Goal: Task Accomplishment & Management: Manage account settings

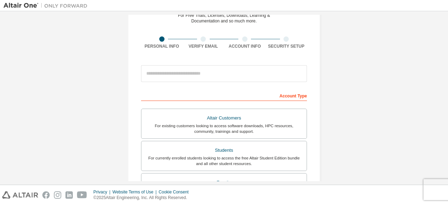
scroll to position [37, 0]
click at [282, 41] on div at bounding box center [287, 38] width 42 height 5
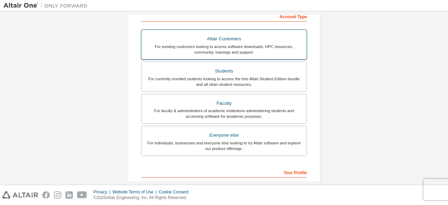
scroll to position [116, 0]
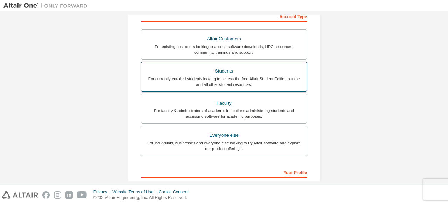
click at [232, 83] on div "For currently enrolled students looking to access the free Altair Student Editi…" at bounding box center [224, 81] width 157 height 11
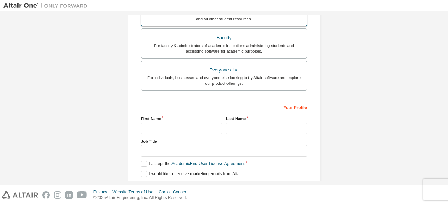
scroll to position [207, 0]
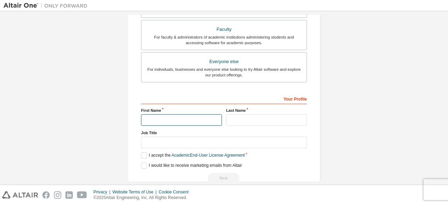
click at [195, 114] on input "text" at bounding box center [181, 120] width 81 height 12
type input "**********"
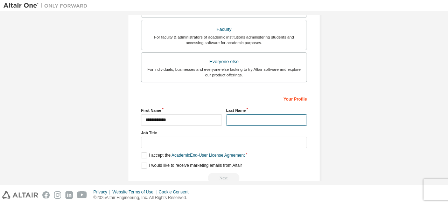
click at [231, 120] on input "text" at bounding box center [266, 120] width 81 height 12
type input "*********"
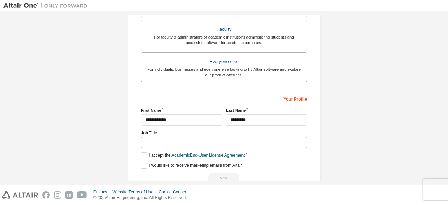
click at [236, 139] on input "text" at bounding box center [224, 143] width 166 height 12
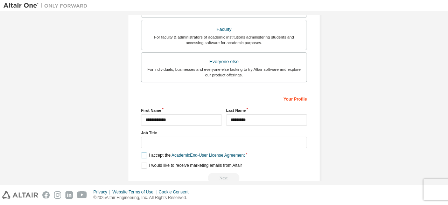
click at [142, 153] on label "I accept the Academic End-User License Agreement" at bounding box center [193, 155] width 104 height 6
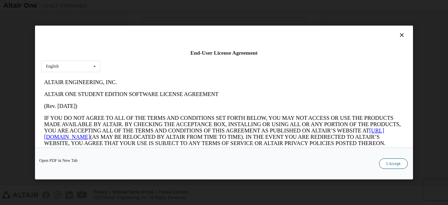
scroll to position [0, 0]
click at [400, 162] on button "I Accept" at bounding box center [393, 163] width 29 height 11
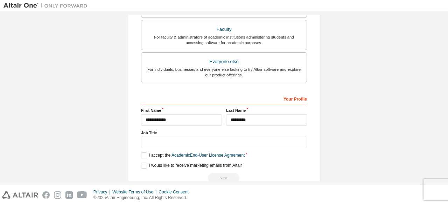
scroll to position [221, 0]
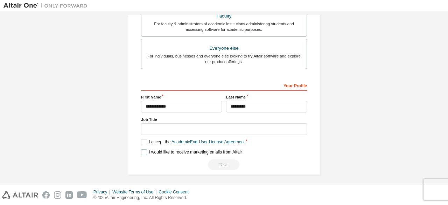
click at [142, 150] on label "I would like to receive marketing emails from Altair" at bounding box center [191, 152] width 101 height 6
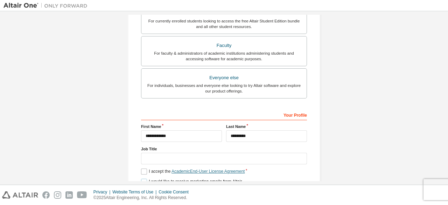
scroll to position [191, 0]
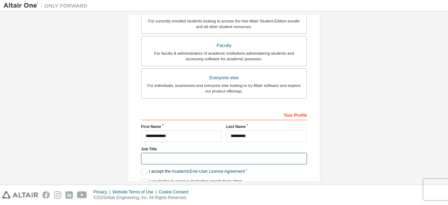
click at [182, 161] on input "text" at bounding box center [224, 159] width 166 height 12
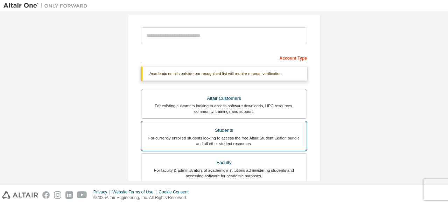
scroll to position [29, 0]
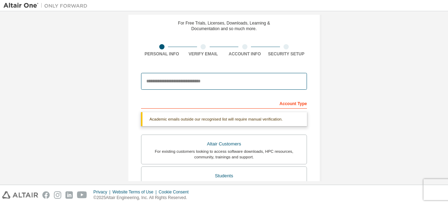
click at [214, 80] on input "email" at bounding box center [224, 81] width 166 height 17
type input "**********"
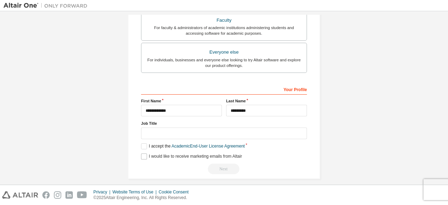
scroll to position [225, 0]
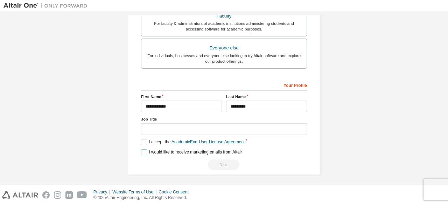
click at [145, 151] on label "I would like to receive marketing emails from Altair" at bounding box center [191, 152] width 101 height 6
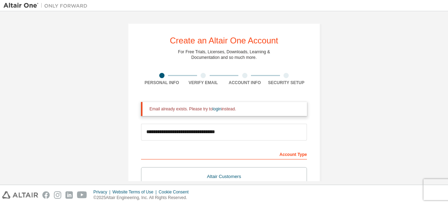
scroll to position [0, 0]
click at [207, 108] on div "Email already exists. Please try to login instead." at bounding box center [226, 109] width 152 height 6
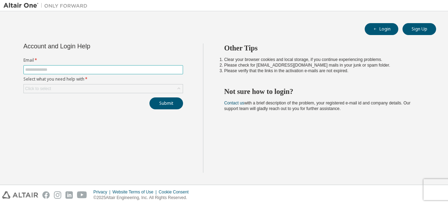
click at [90, 71] on input "text" at bounding box center [103, 70] width 156 height 6
type input "**********"
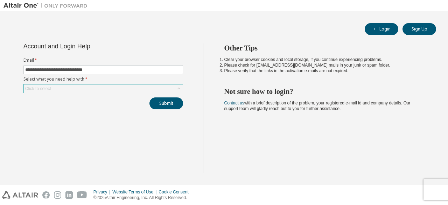
click at [124, 91] on div "Click to select" at bounding box center [103, 88] width 159 height 8
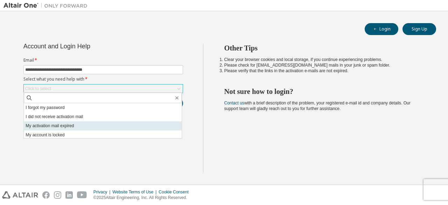
scroll to position [20, 0]
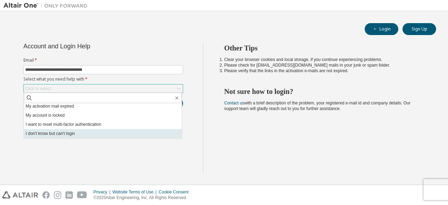
click at [66, 136] on li "I don't know but can't login" at bounding box center [103, 133] width 158 height 9
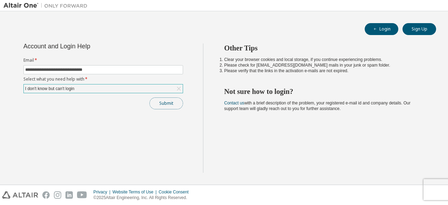
click at [158, 101] on button "Submit" at bounding box center [167, 103] width 34 height 12
click at [386, 27] on button "Login" at bounding box center [382, 29] width 34 height 12
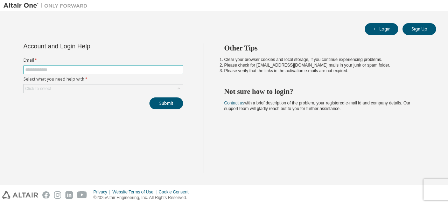
click at [91, 69] on input "text" at bounding box center [103, 70] width 156 height 6
type input "**********"
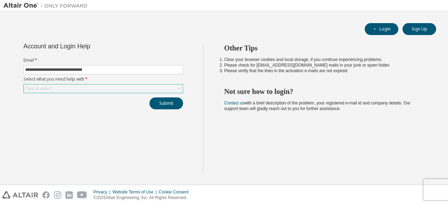
click at [111, 88] on div "Click to select" at bounding box center [103, 88] width 159 height 8
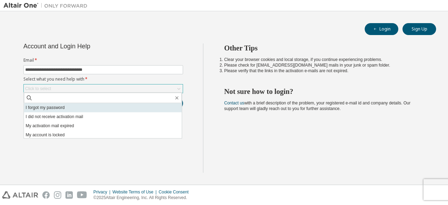
click at [111, 111] on li "I forgot my password" at bounding box center [103, 107] width 158 height 9
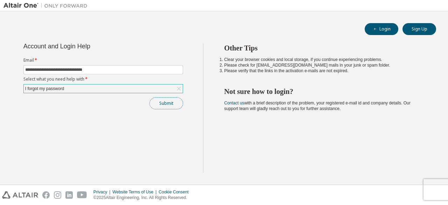
click at [165, 97] on button "Submit" at bounding box center [167, 103] width 34 height 12
